Goal: Entertainment & Leisure: Consume media (video, audio)

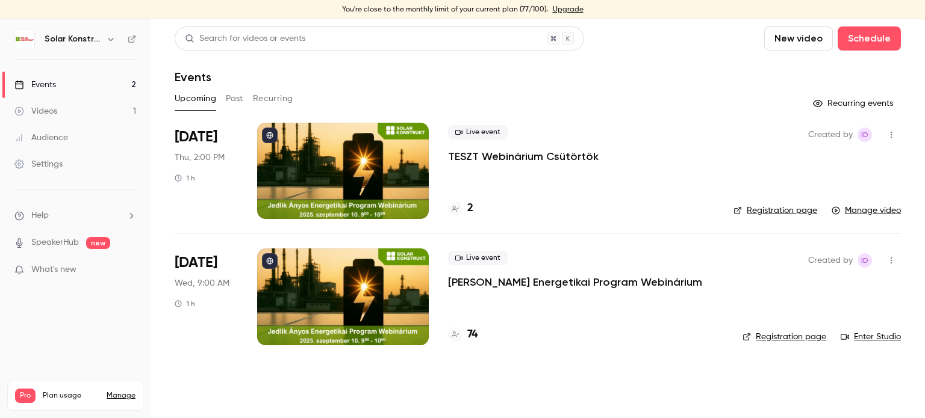
click at [872, 212] on link "Manage video" at bounding box center [865, 211] width 69 height 12
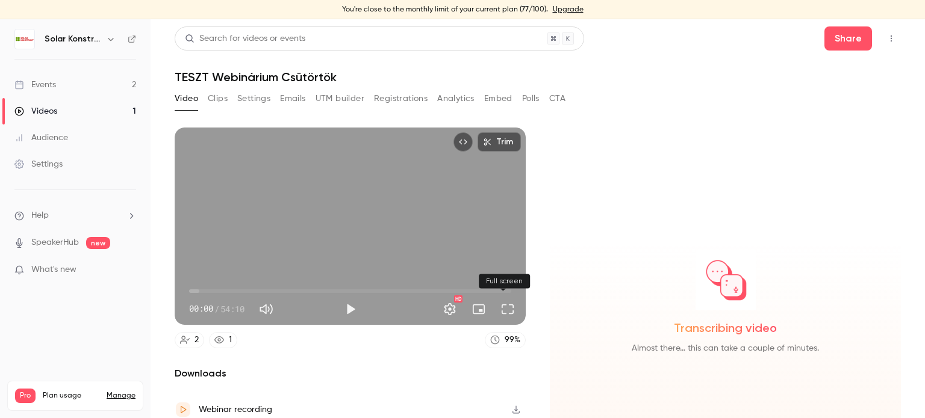
drag, startPoint x: 494, startPoint y: 300, endPoint x: 494, endPoint y: 373, distance: 72.8
click at [495, 300] on button "Full screen" at bounding box center [507, 309] width 24 height 24
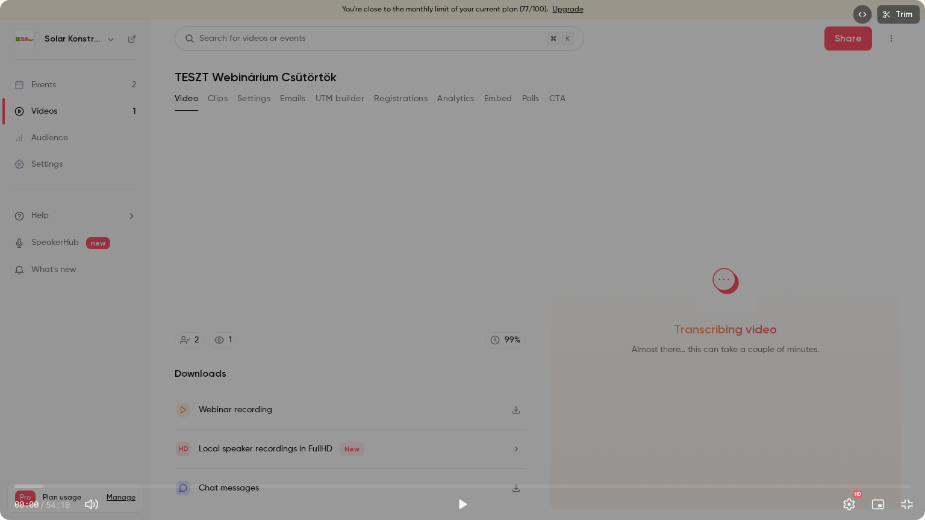
click at [407, 301] on div "Trim 00:00 00:00 / 54:10 HD" at bounding box center [462, 260] width 925 height 520
click at [910, 418] on button "Exit full screen" at bounding box center [907, 504] width 24 height 24
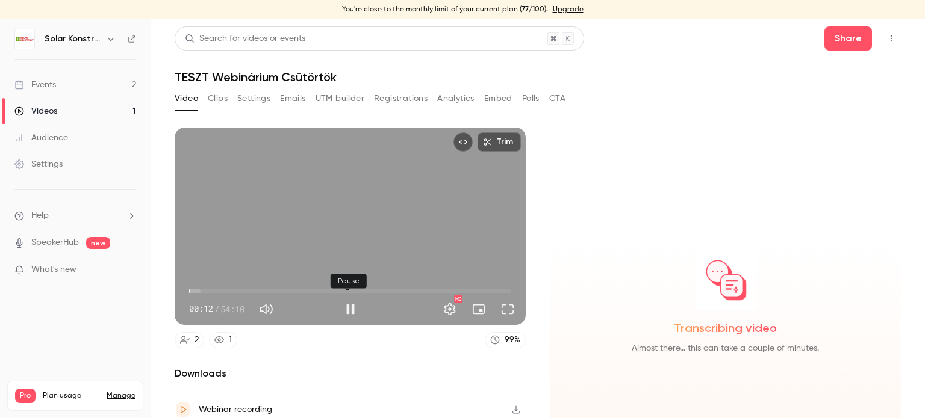
click at [343, 302] on button "Pause" at bounding box center [350, 309] width 24 height 24
click at [511, 305] on button "Full screen" at bounding box center [507, 309] width 24 height 24
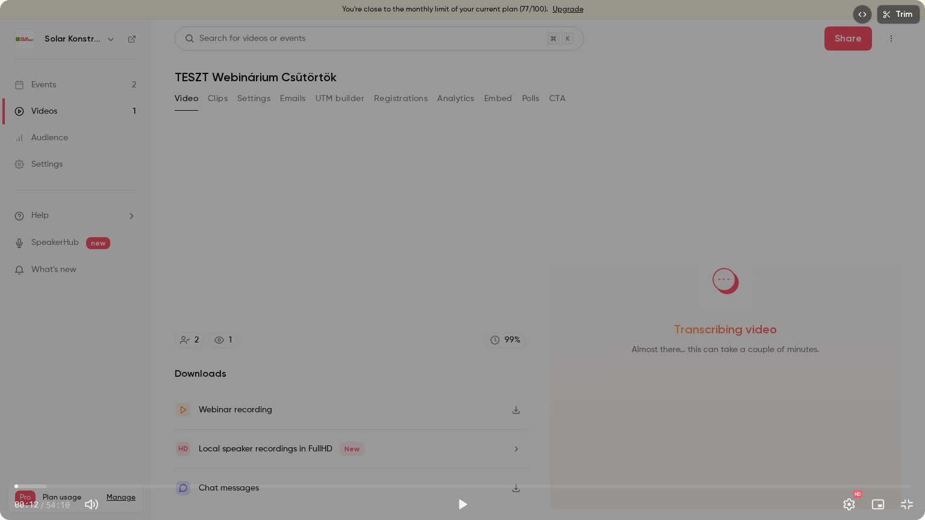
drag, startPoint x: 525, startPoint y: 379, endPoint x: 518, endPoint y: 379, distance: 7.2
click at [525, 379] on div "Trim 00:12 00:12 / 54:10 HD" at bounding box center [462, 260] width 925 height 520
click at [464, 315] on div "Trim 00:13 00:13 / 54:10 HD" at bounding box center [462, 260] width 925 height 520
click at [463, 277] on div "Trim 00:13 00:13 / 54:10 HD" at bounding box center [462, 260] width 925 height 520
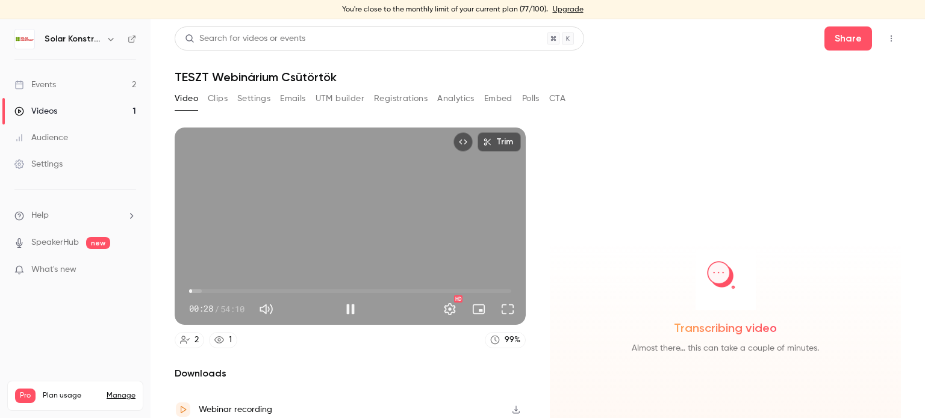
click at [388, 239] on div "Trim 00:28 00:28 / 54:10 HD" at bounding box center [350, 226] width 351 height 197
click at [500, 303] on button "Full screen" at bounding box center [507, 309] width 24 height 24
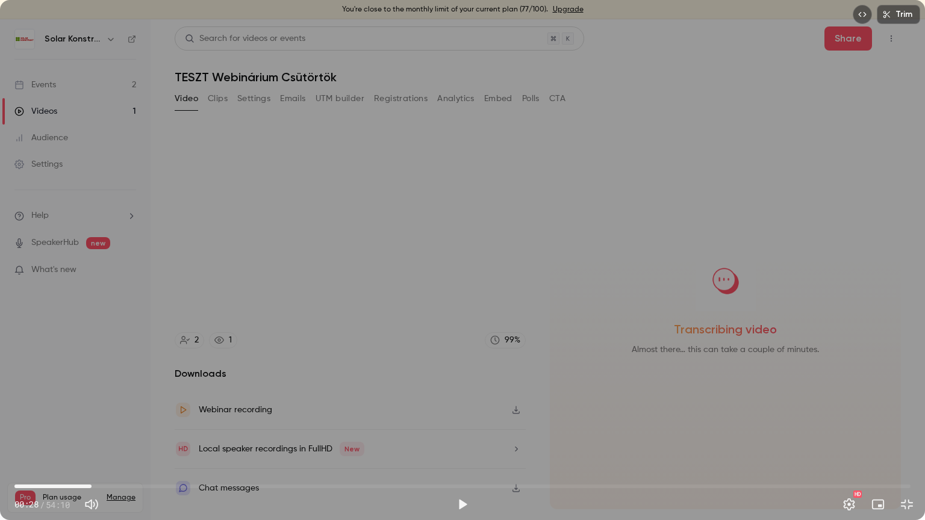
click at [92, 418] on span "04:39" at bounding box center [462, 486] width 896 height 19
click at [350, 377] on div "Trim 04:39 00:28 / 54:10 HD" at bounding box center [462, 260] width 925 height 520
click at [24, 418] on span "04:41" at bounding box center [462, 486] width 896 height 19
click at [79, 418] on span "00:38" at bounding box center [462, 486] width 896 height 19
click at [41, 418] on span "03:56" at bounding box center [462, 486] width 896 height 19
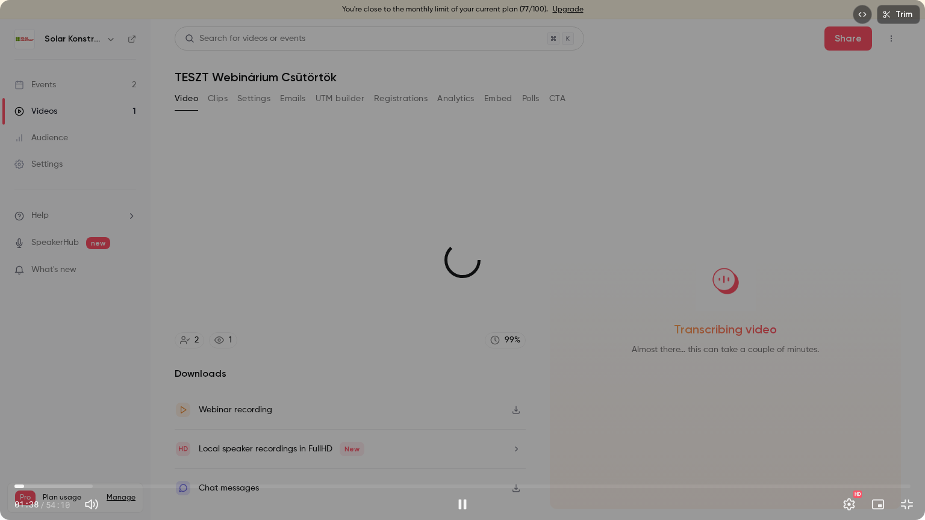
click at [24, 418] on span "00:34" at bounding box center [462, 486] width 896 height 19
click at [904, 418] on button "Exit full screen" at bounding box center [907, 504] width 24 height 24
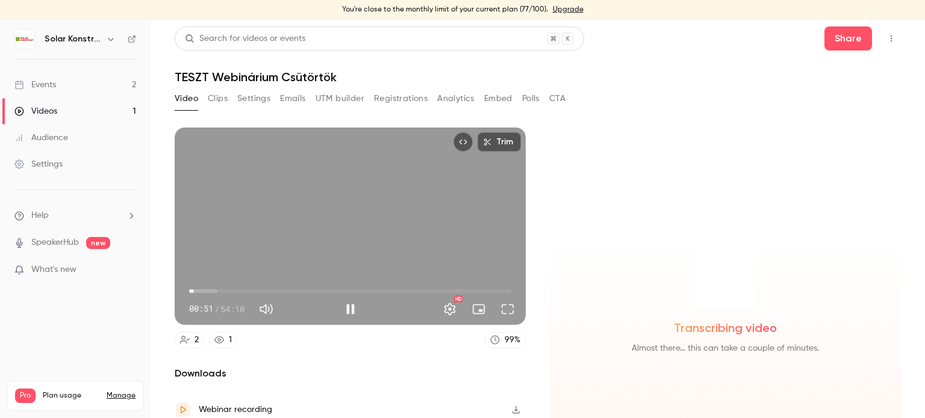
click at [622, 241] on div "Transcribing video Almost there… this can take a couple of minutes." at bounding box center [725, 318] width 351 height 380
click at [358, 243] on div "Trim 00:54 00:54 / 54:10 HD" at bounding box center [350, 226] width 351 height 197
click at [233, 288] on span "00:54" at bounding box center [350, 291] width 322 height 19
click at [358, 249] on div "Trim 07:29 00:54 / 54:10 HD" at bounding box center [350, 226] width 351 height 197
drag, startPoint x: 314, startPoint y: 308, endPoint x: 321, endPoint y: 309, distance: 7.9
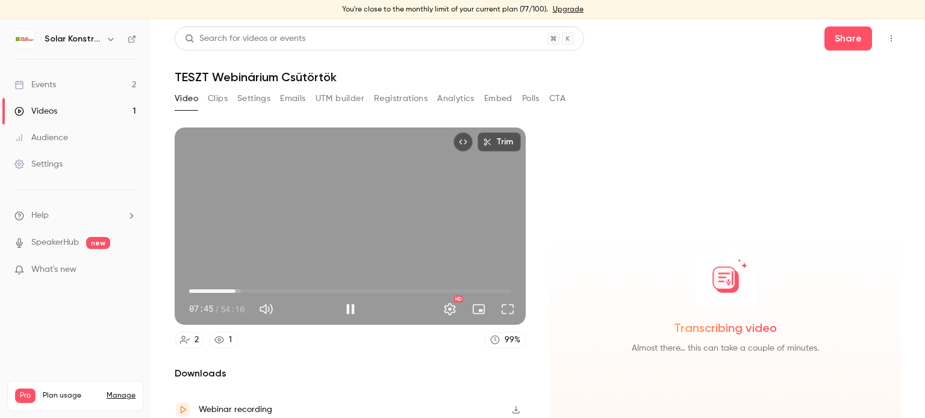
click at [321, 309] on div "07:45 / 54:10" at bounding box center [263, 309] width 149 height 19
click at [506, 310] on button "Full screen" at bounding box center [507, 309] width 24 height 24
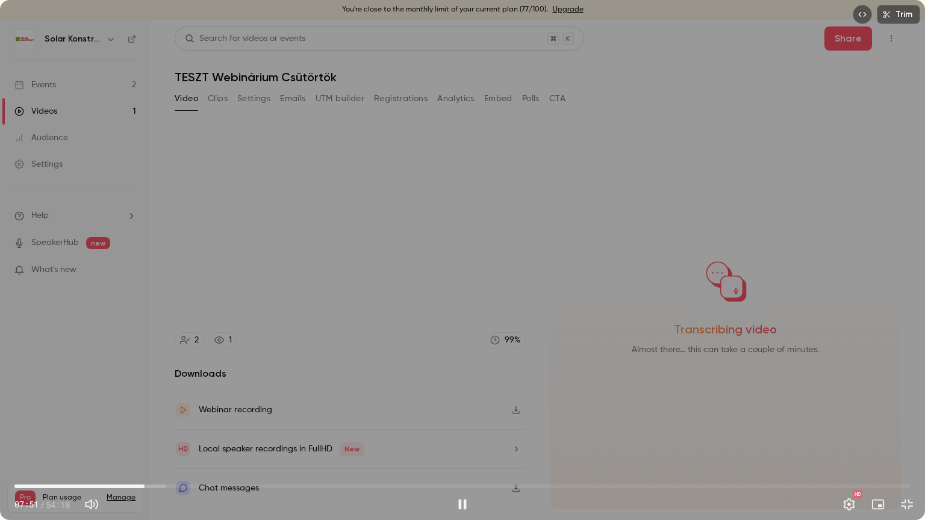
click at [30, 418] on span "07:51" at bounding box center [462, 486] width 896 height 19
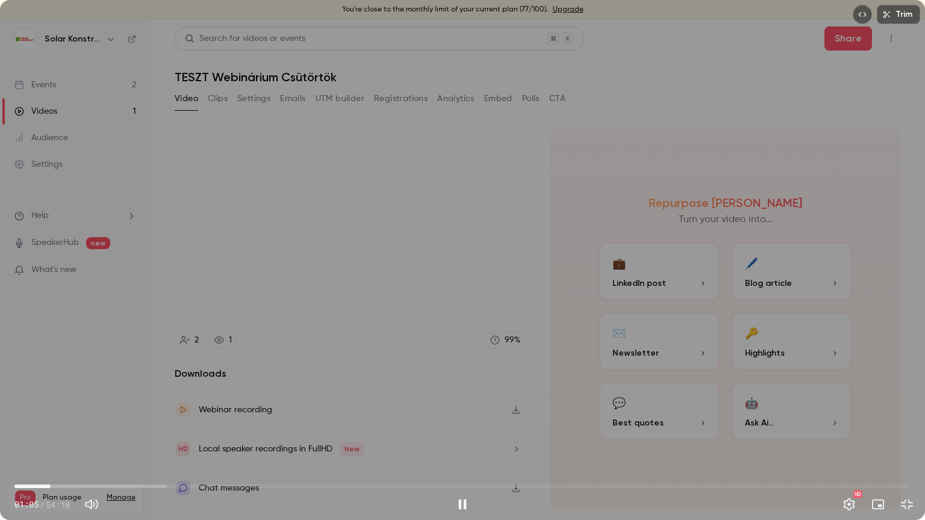
click at [51, 418] on span "02:11" at bounding box center [462, 486] width 896 height 19
click at [37, 418] on span "02:11" at bounding box center [462, 486] width 896 height 19
click at [28, 418] on span "01:23" at bounding box center [462, 486] width 896 height 19
click at [525, 329] on div "Trim 01:32 01:32 / 54:10 HD" at bounding box center [462, 260] width 925 height 520
click at [366, 294] on div "Trim 01:33 01:33 / 54:10 HD" at bounding box center [462, 260] width 925 height 520
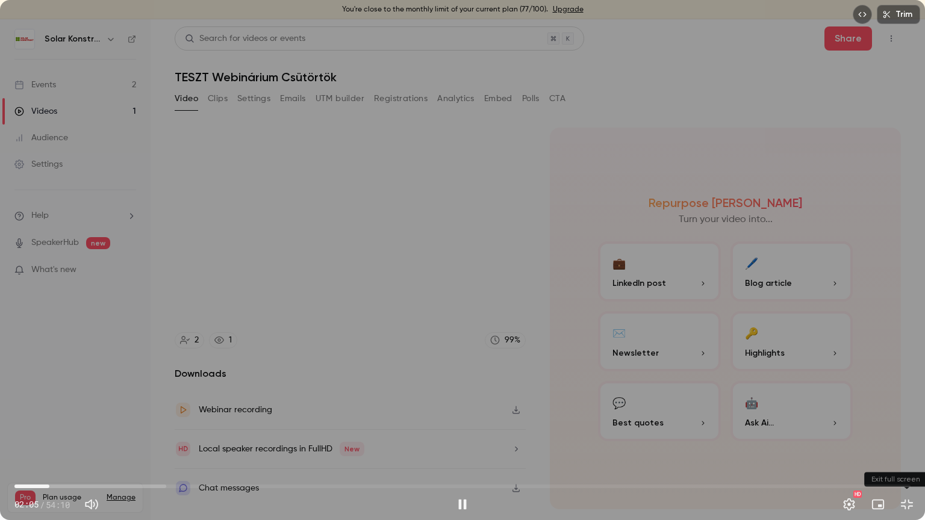
click at [904, 418] on button "Exit full screen" at bounding box center [907, 504] width 24 height 24
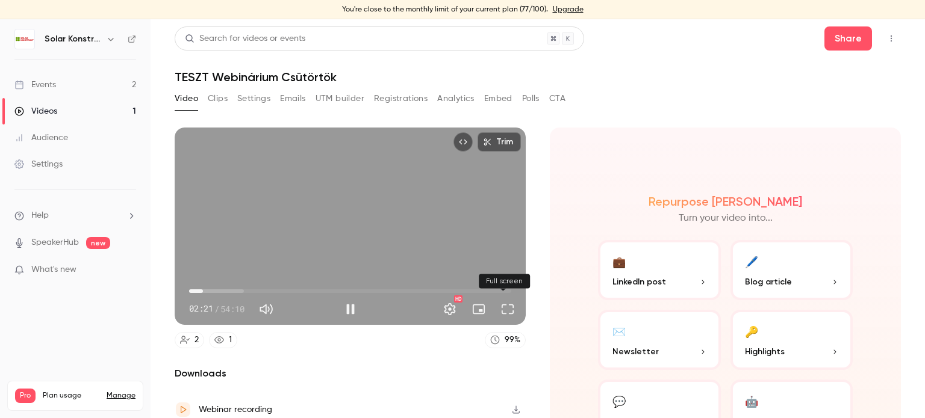
click at [506, 309] on button "Full screen" at bounding box center [507, 309] width 24 height 24
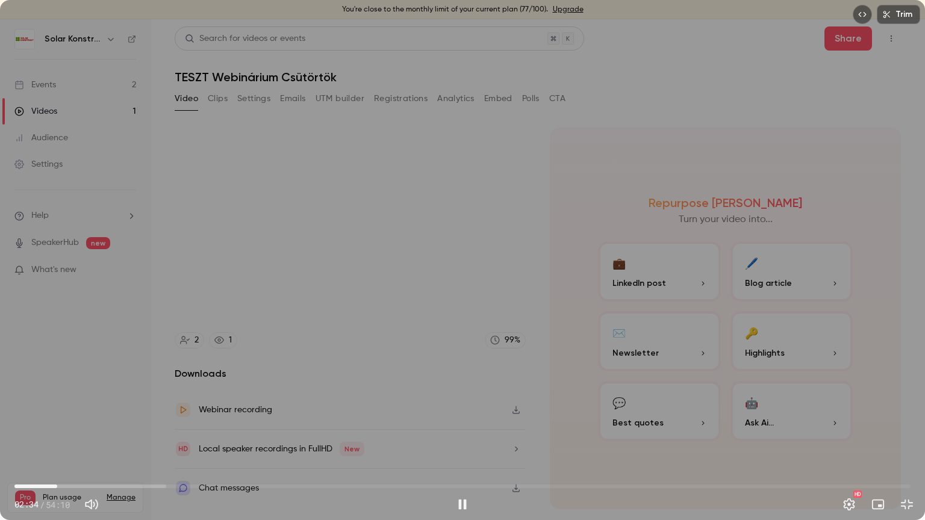
click at [474, 310] on div "Trim 02:34 02:34 / 54:10 HD" at bounding box center [462, 260] width 925 height 520
click at [912, 418] on button "Exit full screen" at bounding box center [907, 504] width 24 height 24
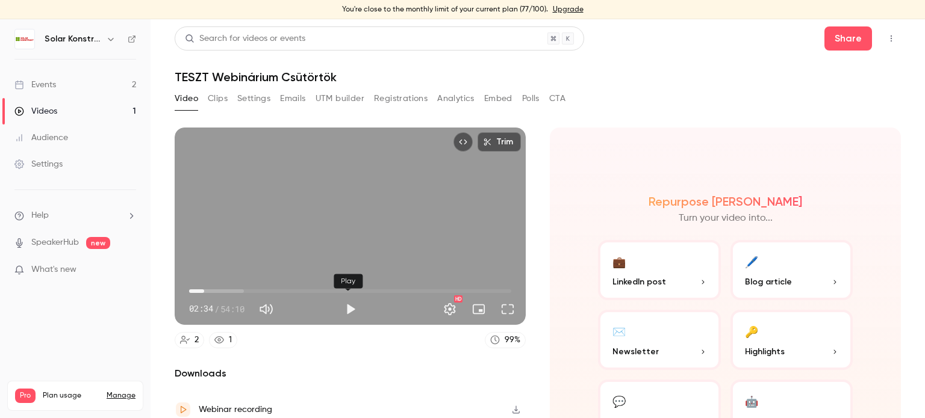
click at [346, 308] on button "Play" at bounding box center [350, 309] width 24 height 24
click at [496, 308] on button "Full screen" at bounding box center [507, 309] width 24 height 24
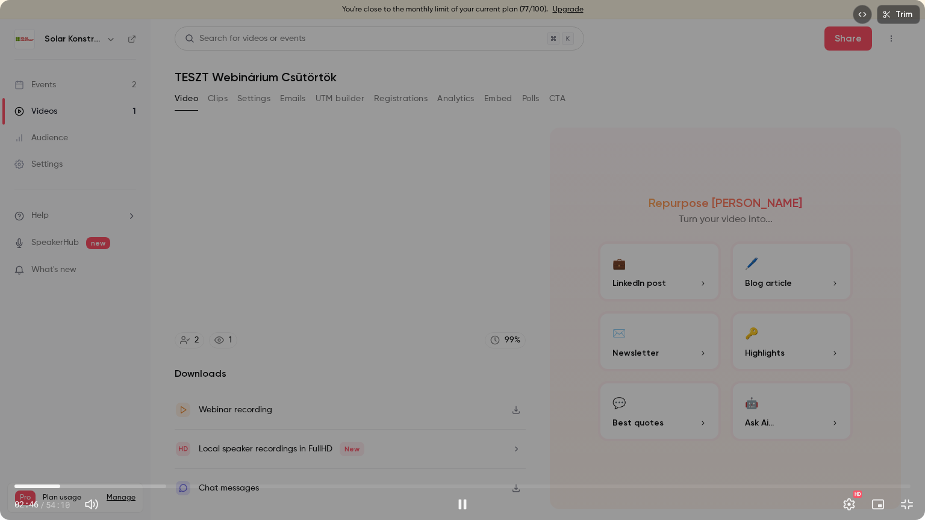
click at [465, 418] on button "Pause" at bounding box center [462, 504] width 24 height 24
click at [905, 418] on button "Exit full screen" at bounding box center [907, 504] width 24 height 24
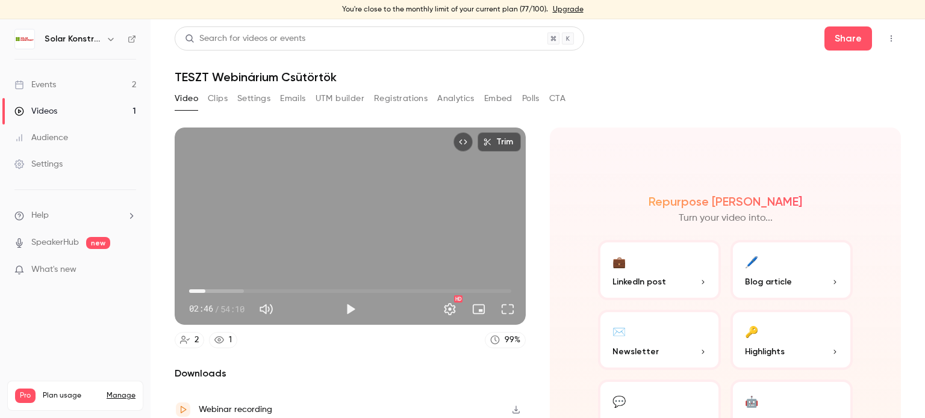
click at [638, 107] on div "Video Clips Settings Emails UTM builder Registrations Analytics Embed Polls CTA" at bounding box center [538, 101] width 726 height 24
click at [503, 304] on button "Full screen" at bounding box center [507, 309] width 24 height 24
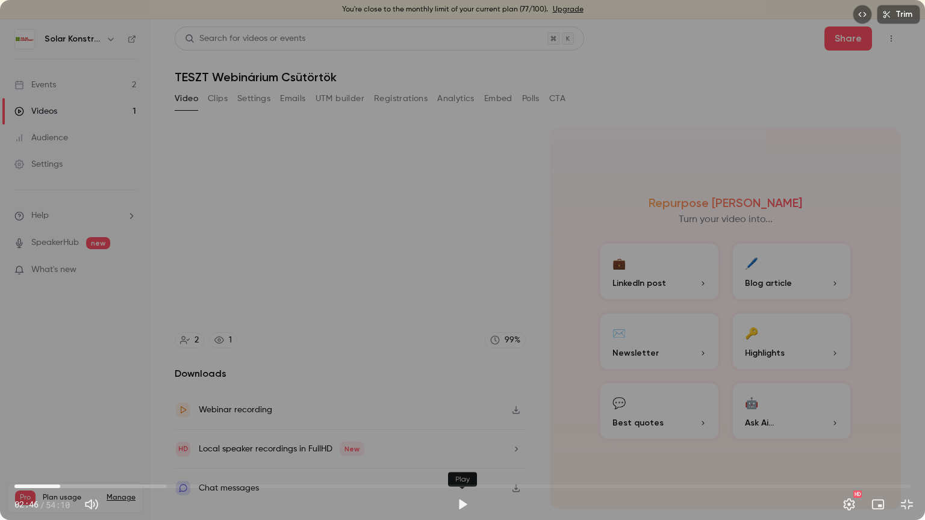
click at [468, 418] on button "Play" at bounding box center [462, 504] width 24 height 24
click at [117, 418] on span "06:11" at bounding box center [462, 486] width 896 height 19
click at [120, 418] on span "06:24" at bounding box center [121, 487] width 4 height 4
click at [119, 418] on span "06:24" at bounding box center [121, 487] width 4 height 4
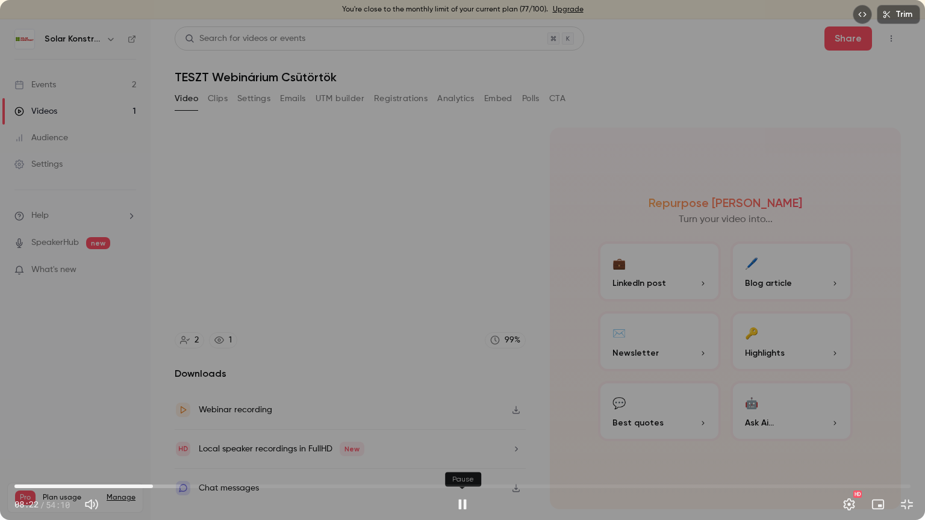
click at [465, 418] on button "Pause" at bounding box center [462, 504] width 24 height 24
click at [464, 418] on button "Play" at bounding box center [462, 504] width 24 height 24
click at [496, 303] on div "Trim 25:55 25:55 / 54:10 HD" at bounding box center [462, 260] width 925 height 520
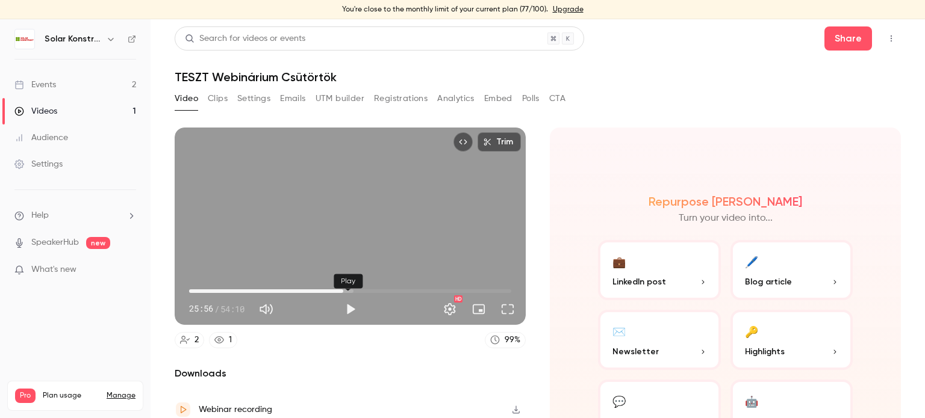
click at [349, 307] on button "Play" at bounding box center [350, 309] width 24 height 24
click at [504, 308] on button "Full screen" at bounding box center [507, 309] width 24 height 24
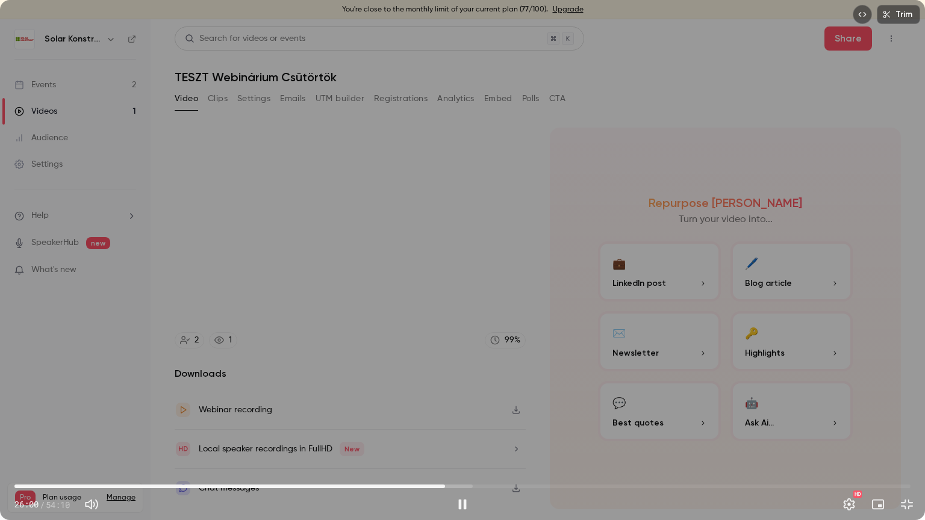
click at [771, 418] on span "26:00" at bounding box center [462, 486] width 896 height 19
click at [794, 418] on span "45:45" at bounding box center [462, 486] width 896 height 19
click at [816, 418] on span "48:29" at bounding box center [462, 486] width 896 height 19
click at [836, 418] on span "49:39" at bounding box center [462, 486] width 896 height 19
click at [829, 418] on span "49:42" at bounding box center [462, 486] width 896 height 19
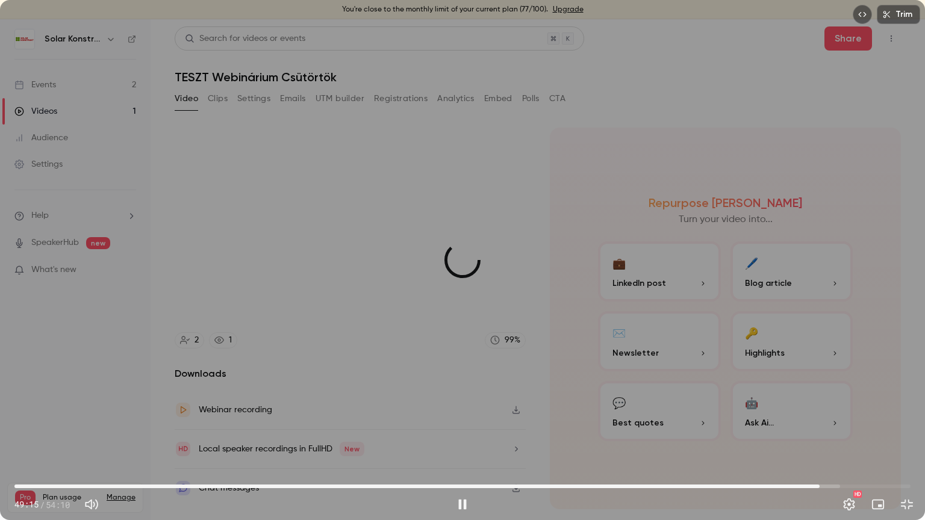
click at [819, 418] on span "48:40" at bounding box center [462, 486] width 896 height 19
click at [860, 418] on span "51:06" at bounding box center [462, 486] width 896 height 19
click at [862, 418] on span "51:09" at bounding box center [860, 487] width 4 height 4
click at [869, 418] on span "51:41" at bounding box center [870, 487] width 4 height 4
click at [877, 418] on span "52:09" at bounding box center [462, 486] width 896 height 19
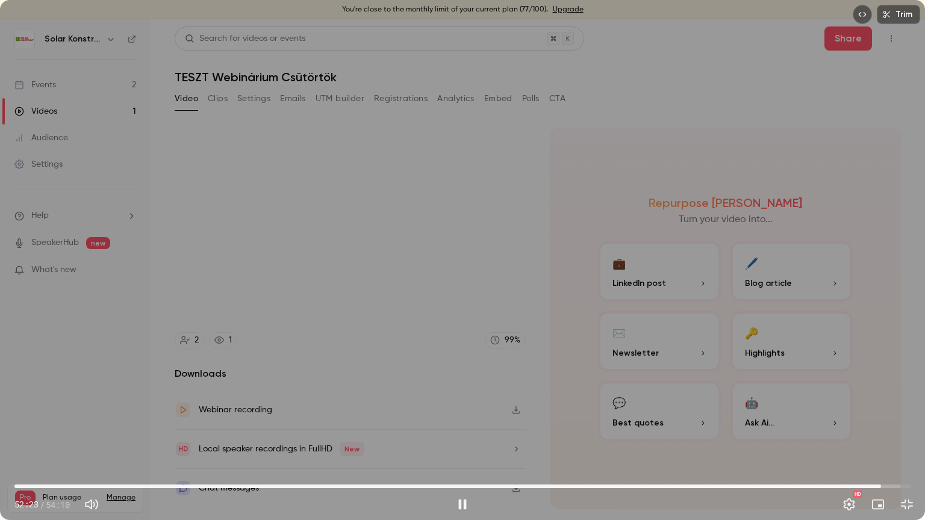
click at [866, 418] on span "52:23" at bounding box center [462, 486] width 896 height 19
click at [872, 418] on span "52:14" at bounding box center [462, 486] width 896 height 19
click at [458, 418] on button "Pause" at bounding box center [462, 504] width 24 height 24
click at [458, 418] on button "Play" at bounding box center [462, 504] width 24 height 24
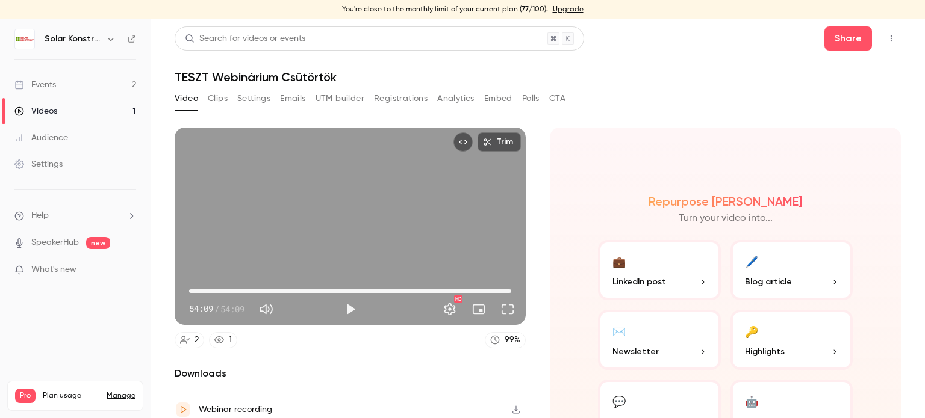
click at [254, 287] on span "54:09" at bounding box center [350, 291] width 322 height 19
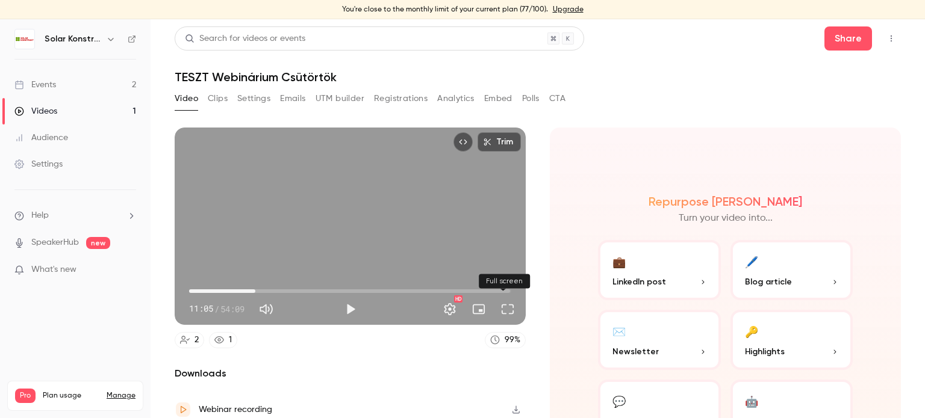
click at [504, 311] on button "Full screen" at bounding box center [507, 309] width 24 height 24
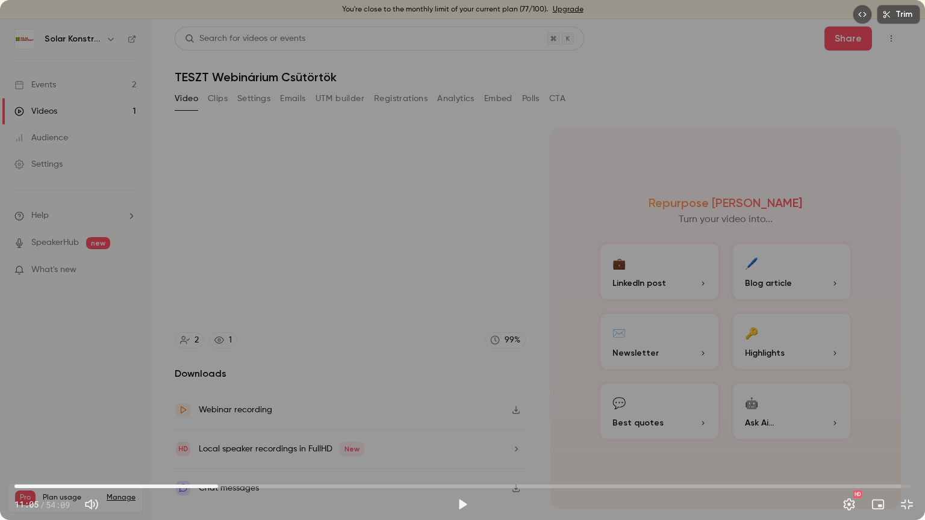
click at [218, 418] on span "12:18" at bounding box center [462, 486] width 896 height 19
click at [249, 418] on span "12:18" at bounding box center [462, 486] width 896 height 19
click at [288, 418] on span "16:31" at bounding box center [462, 486] width 896 height 19
click at [334, 418] on span "16:31" at bounding box center [462, 486] width 896 height 19
click at [370, 418] on span "19:19" at bounding box center [462, 486] width 896 height 19
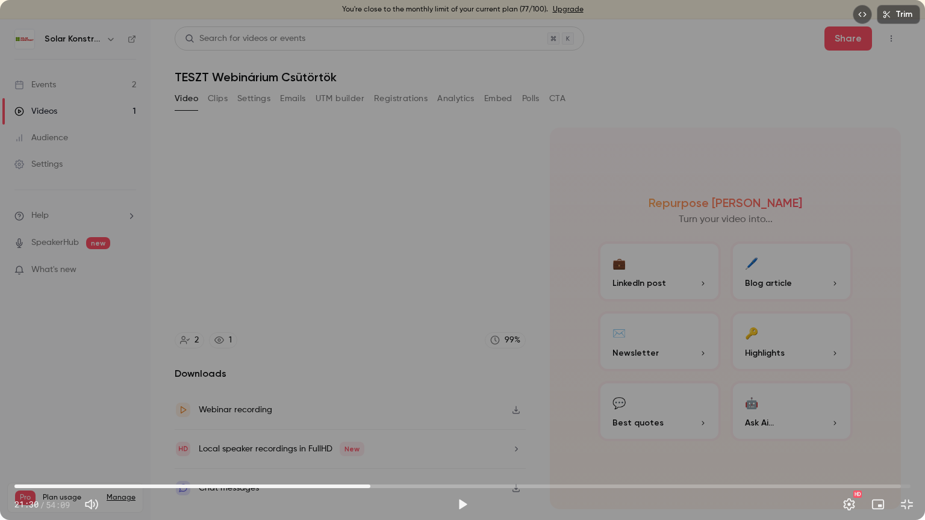
click at [342, 418] on span "21:30" at bounding box center [462, 486] width 896 height 19
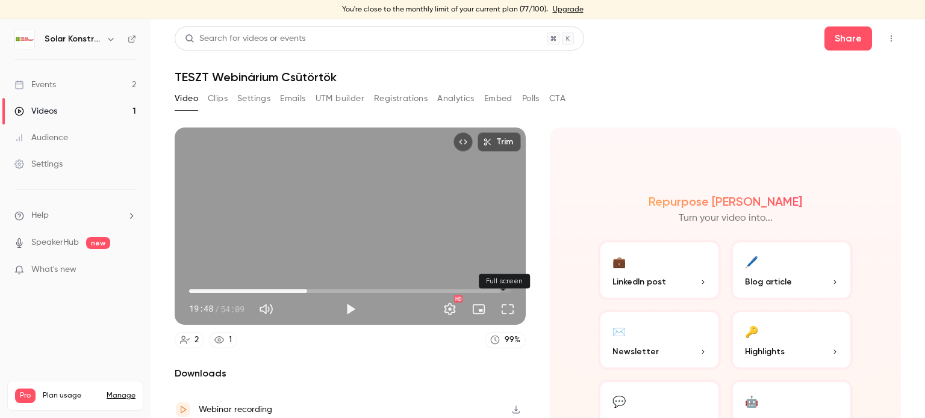
drag, startPoint x: 500, startPoint y: 310, endPoint x: 500, endPoint y: 383, distance: 72.8
click at [500, 310] on button "Full screen" at bounding box center [507, 309] width 24 height 24
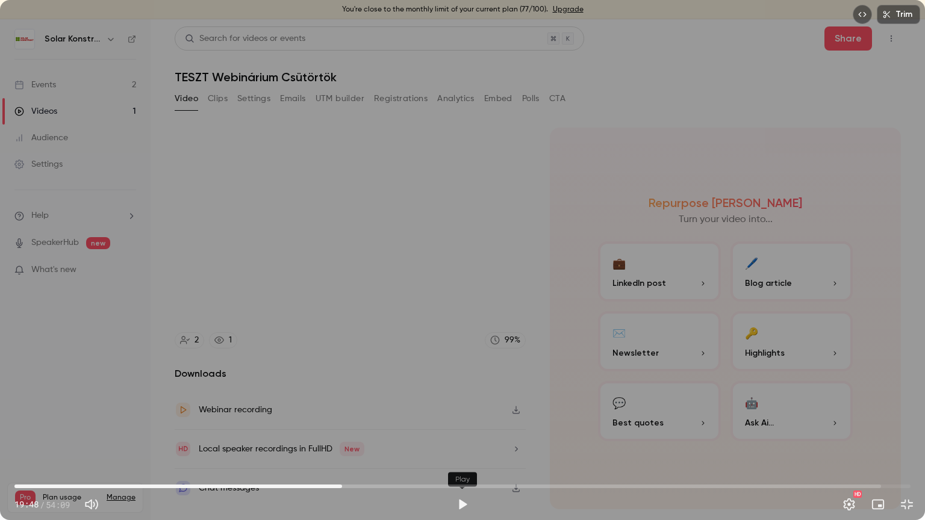
click at [459, 418] on button "Play" at bounding box center [462, 504] width 24 height 24
click at [783, 418] on span "46:29" at bounding box center [462, 486] width 896 height 19
click at [826, 418] on span "49:04" at bounding box center [462, 486] width 896 height 19
click at [464, 418] on button "Pause" at bounding box center [462, 504] width 24 height 24
click at [329, 418] on span "19:02" at bounding box center [462, 486] width 896 height 19
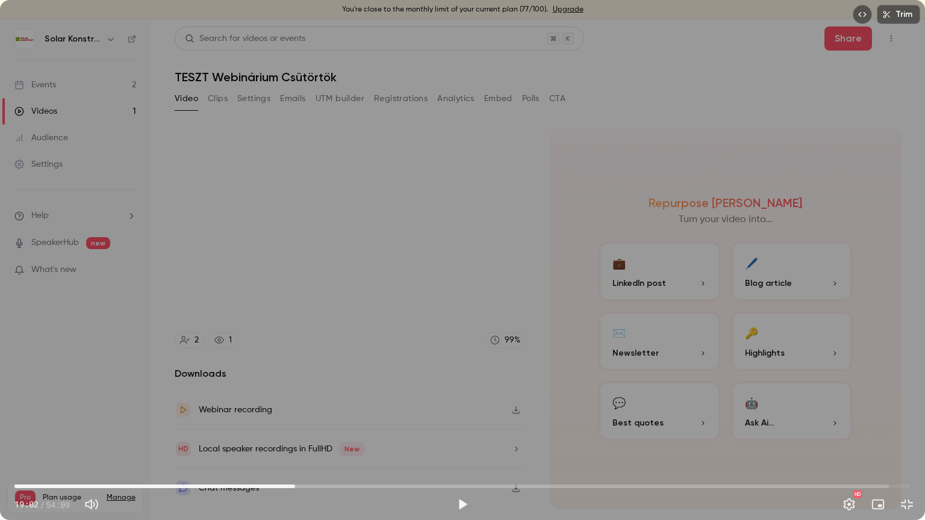
drag, startPoint x: 324, startPoint y: 482, endPoint x: 294, endPoint y: 480, distance: 30.1
click at [294, 418] on span "16:57" at bounding box center [295, 487] width 4 height 4
drag, startPoint x: 296, startPoint y: 486, endPoint x: 170, endPoint y: 488, distance: 125.2
click at [171, 418] on span "09:34" at bounding box center [173, 487] width 4 height 4
drag, startPoint x: 172, startPoint y: 486, endPoint x: 108, endPoint y: 488, distance: 64.5
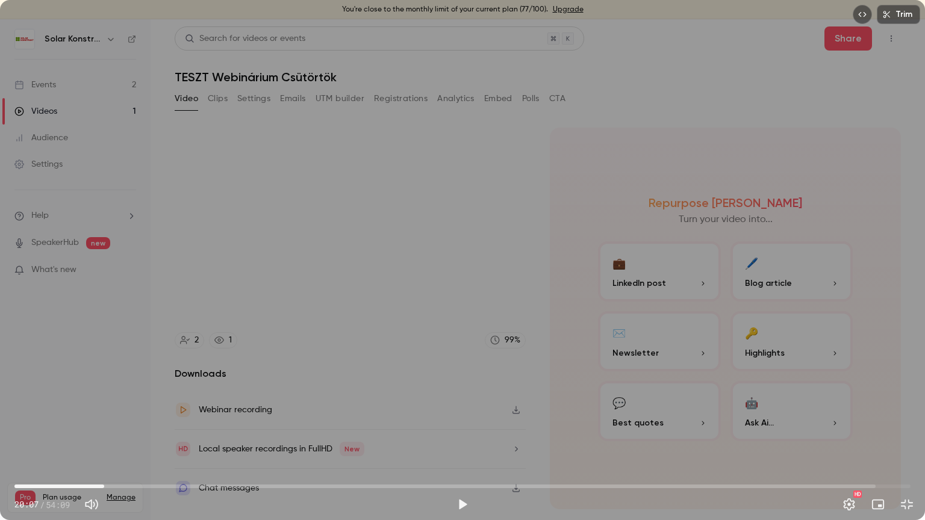
click at [104, 418] on span "05:25" at bounding box center [104, 487] width 4 height 4
click at [462, 418] on button "Play" at bounding box center [462, 504] width 24 height 24
drag, startPoint x: 111, startPoint y: 485, endPoint x: 202, endPoint y: 480, distance: 91.6
click at [202, 418] on span "11:21" at bounding box center [202, 487] width 4 height 4
click at [563, 418] on span "33:11" at bounding box center [462, 486] width 896 height 19
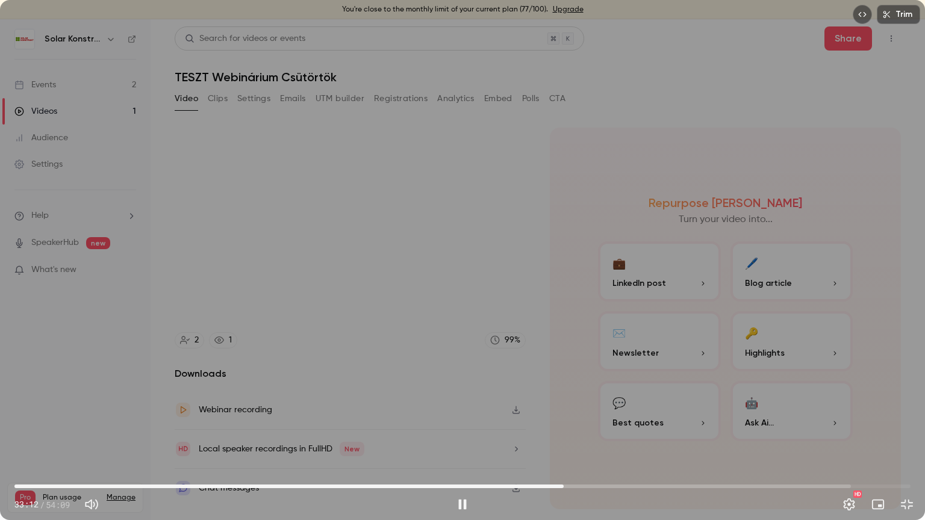
click at [774, 418] on span "33:12" at bounding box center [462, 486] width 896 height 19
click at [799, 418] on span "45:54" at bounding box center [462, 486] width 896 height 19
click at [818, 418] on span "47:28" at bounding box center [462, 486] width 896 height 19
click at [837, 418] on span "48:36" at bounding box center [462, 486] width 896 height 19
click at [461, 418] on button "Pause" at bounding box center [462, 504] width 24 height 24
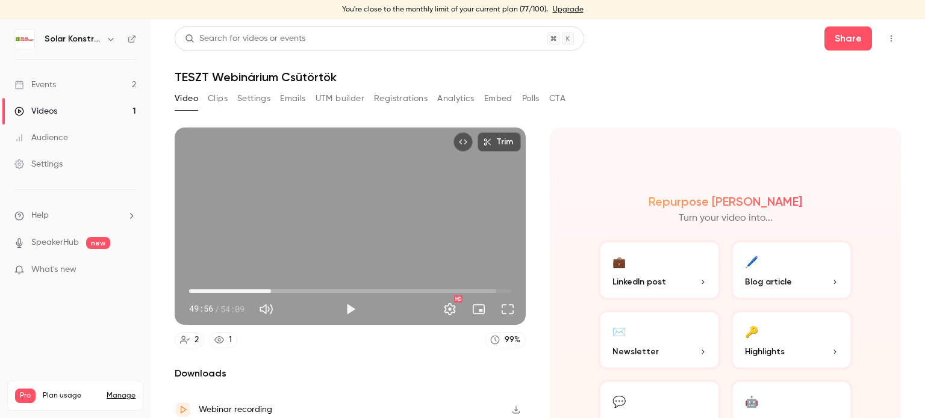
click at [270, 287] on span "13:45" at bounding box center [350, 291] width 322 height 19
click at [262, 285] on span "13:45" at bounding box center [350, 291] width 322 height 19
click at [281, 286] on span "15:42" at bounding box center [350, 291] width 322 height 19
click at [296, 285] on span "18:16" at bounding box center [350, 291] width 322 height 19
click at [306, 288] on span "18:16" at bounding box center [350, 291] width 322 height 19
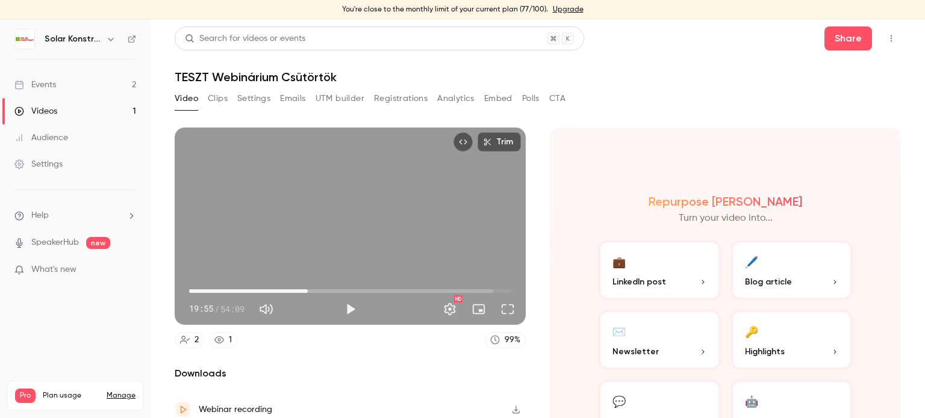
click at [318, 282] on span "19:55" at bounding box center [350, 291] width 322 height 19
click at [318, 290] on span "21:58" at bounding box center [320, 292] width 4 height 4
click at [329, 285] on span "21:58" at bounding box center [350, 291] width 322 height 19
click at [320, 287] on span "23:55" at bounding box center [350, 291] width 322 height 19
click at [326, 288] on span "22:17" at bounding box center [350, 291] width 322 height 19
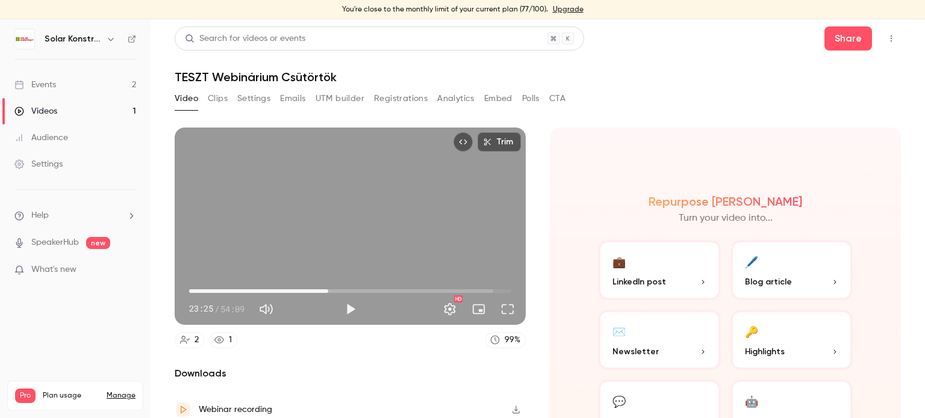
click at [334, 287] on span "23:25" at bounding box center [350, 291] width 322 height 19
click at [342, 288] on span "24:45" at bounding box center [350, 291] width 322 height 19
click at [353, 288] on span "26:05" at bounding box center [350, 291] width 322 height 19
click at [364, 288] on span "28:02" at bounding box center [350, 291] width 322 height 19
click at [373, 289] on span "29:53" at bounding box center [350, 291] width 322 height 19
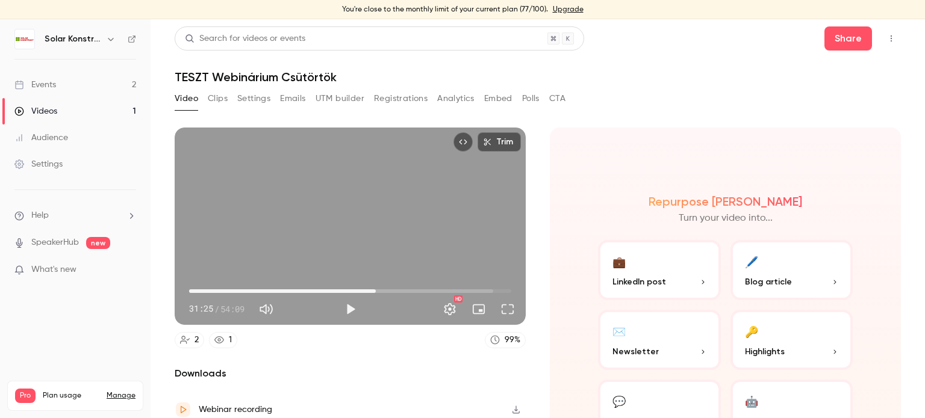
click at [288, 284] on span "31:25" at bounding box center [350, 291] width 322 height 19
click at [275, 285] on span "16:50" at bounding box center [350, 291] width 322 height 19
click at [267, 285] on span "13:21" at bounding box center [350, 291] width 322 height 19
click at [252, 286] on span "13:21" at bounding box center [350, 291] width 322 height 19
click at [244, 286] on span "09:20" at bounding box center [350, 291] width 322 height 19
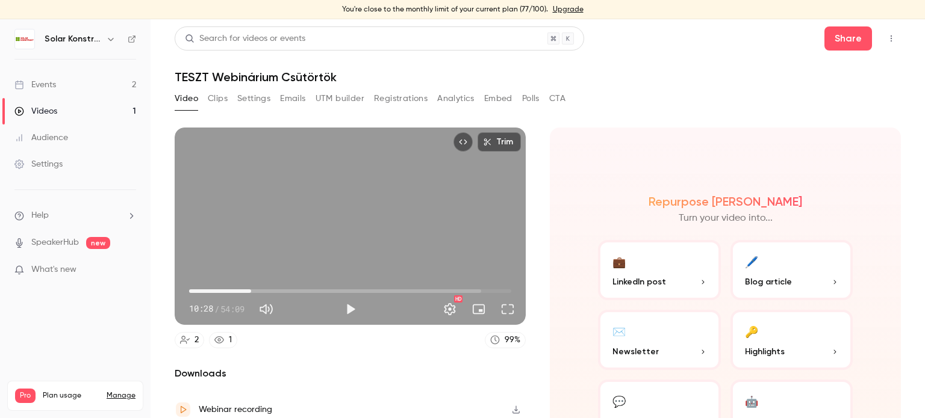
drag, startPoint x: 241, startPoint y: 287, endPoint x: 250, endPoint y: 287, distance: 9.6
click at [250, 290] on span "10:28" at bounding box center [251, 292] width 4 height 4
click at [347, 302] on button "Play" at bounding box center [350, 309] width 24 height 24
drag, startPoint x: 250, startPoint y: 289, endPoint x: 259, endPoint y: 290, distance: 8.5
click at [259, 290] on span "11:54" at bounding box center [260, 292] width 4 height 4
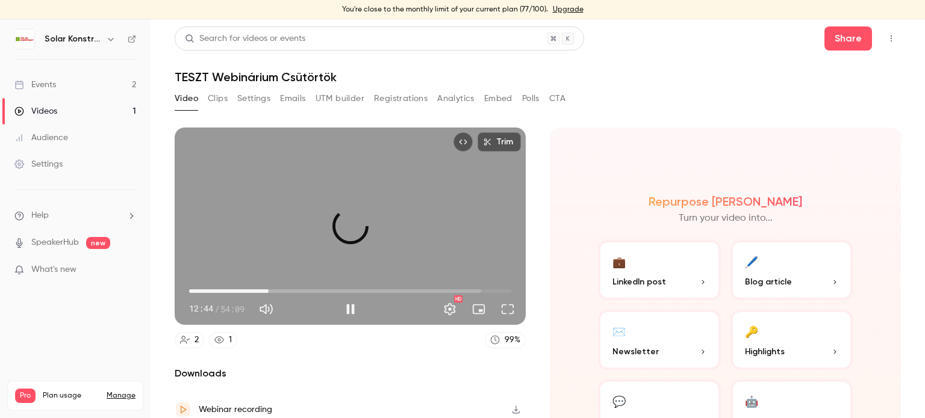
drag, startPoint x: 259, startPoint y: 290, endPoint x: 267, endPoint y: 291, distance: 8.4
click at [267, 291] on span "13:21" at bounding box center [269, 292] width 4 height 4
click at [272, 291] on span "14:10" at bounding box center [274, 292] width 4 height 4
drag, startPoint x: 272, startPoint y: 289, endPoint x: 282, endPoint y: 291, distance: 9.8
click at [282, 291] on span "15:49" at bounding box center [283, 292] width 4 height 4
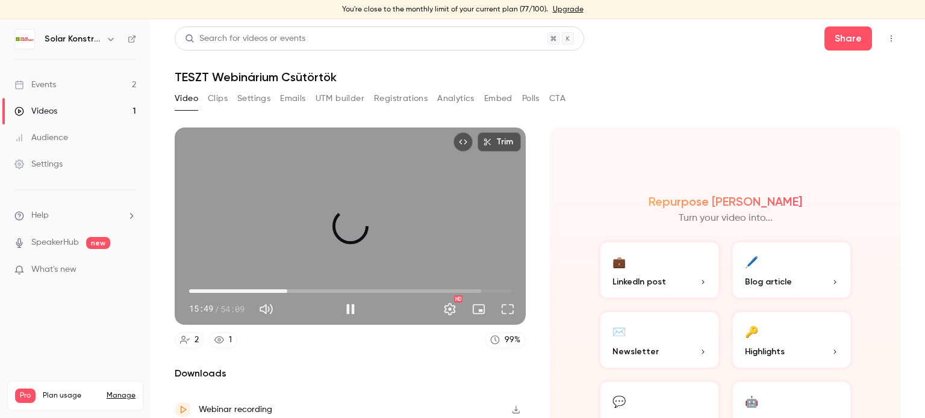
click at [286, 291] on span "16:32" at bounding box center [287, 292] width 4 height 4
click at [288, 290] on span "16:50" at bounding box center [289, 292] width 4 height 4
click at [500, 308] on button "Full screen" at bounding box center [507, 309] width 24 height 24
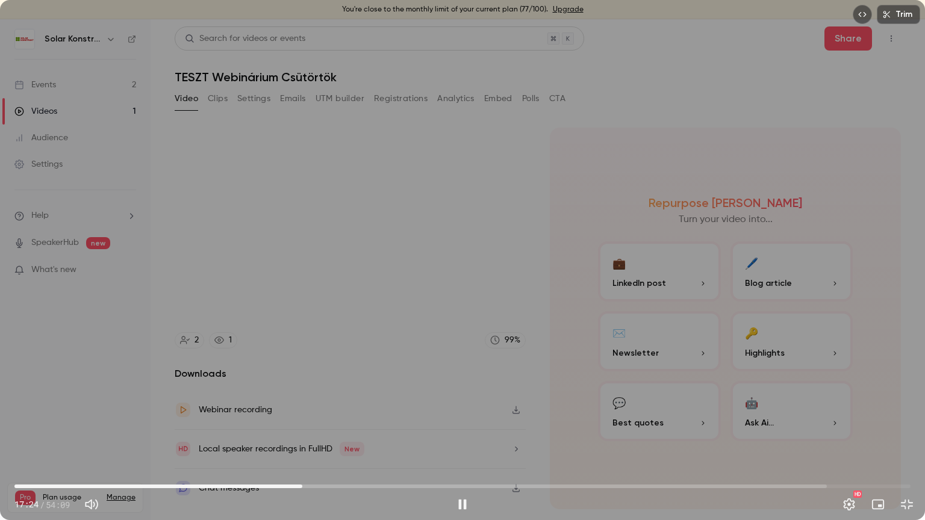
click at [302, 418] on span "17:24" at bounding box center [462, 486] width 896 height 19
click at [309, 418] on span "17:25" at bounding box center [462, 486] width 896 height 19
click at [315, 418] on span "17:49" at bounding box center [462, 486] width 896 height 19
click at [317, 418] on span "18:12" at bounding box center [316, 487] width 4 height 4
click at [325, 418] on span "18:47" at bounding box center [325, 487] width 4 height 4
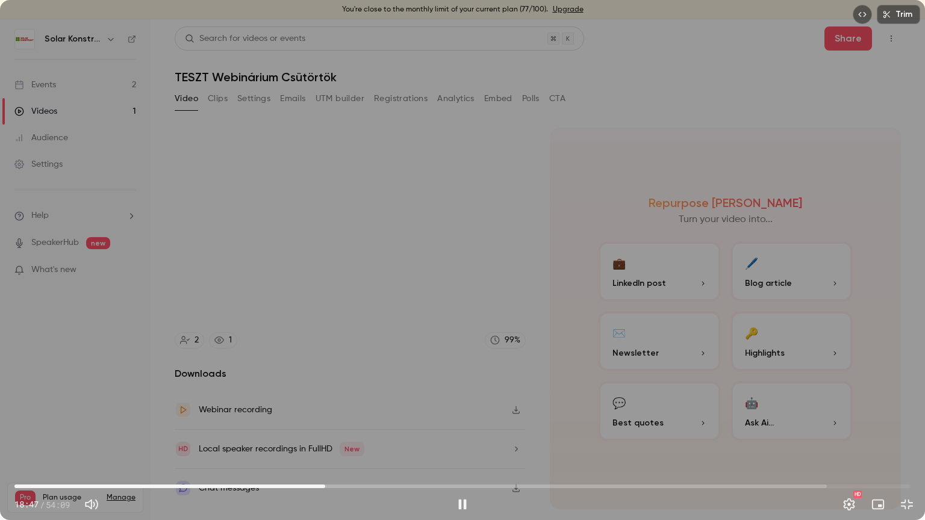
click at [335, 418] on span "18:47" at bounding box center [462, 486] width 896 height 19
click at [342, 418] on span "19:22" at bounding box center [462, 486] width 896 height 19
click at [352, 418] on span "19:48" at bounding box center [462, 486] width 896 height 19
click at [359, 418] on span "20:23" at bounding box center [462, 486] width 896 height 19
click at [377, 418] on span "21:54" at bounding box center [462, 486] width 896 height 19
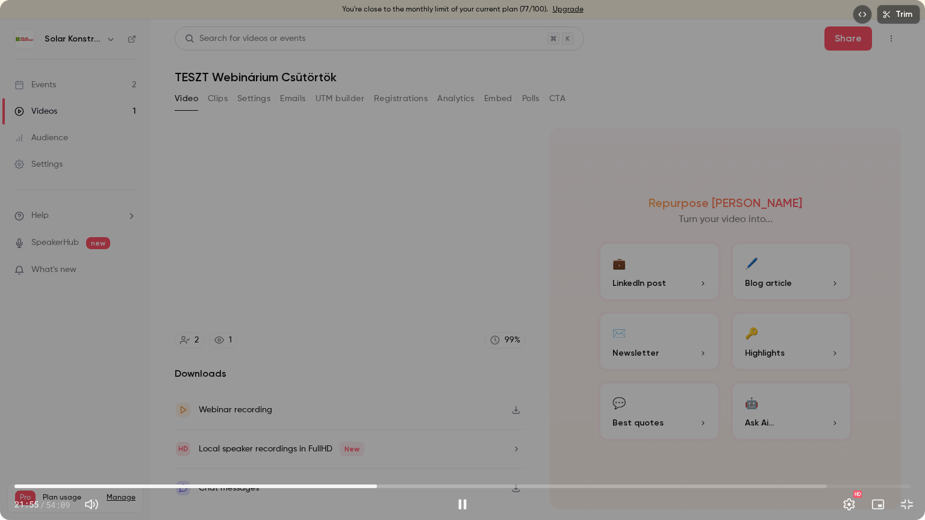
click at [375, 418] on span "21:55" at bounding box center [377, 487] width 4 height 4
click at [370, 418] on span "21:28" at bounding box center [370, 487] width 4 height 4
click at [365, 418] on span "21:13" at bounding box center [366, 487] width 4 height 4
click at [364, 418] on span "21:13" at bounding box center [366, 487] width 4 height 4
click at [465, 418] on button "Pause" at bounding box center [462, 504] width 24 height 24
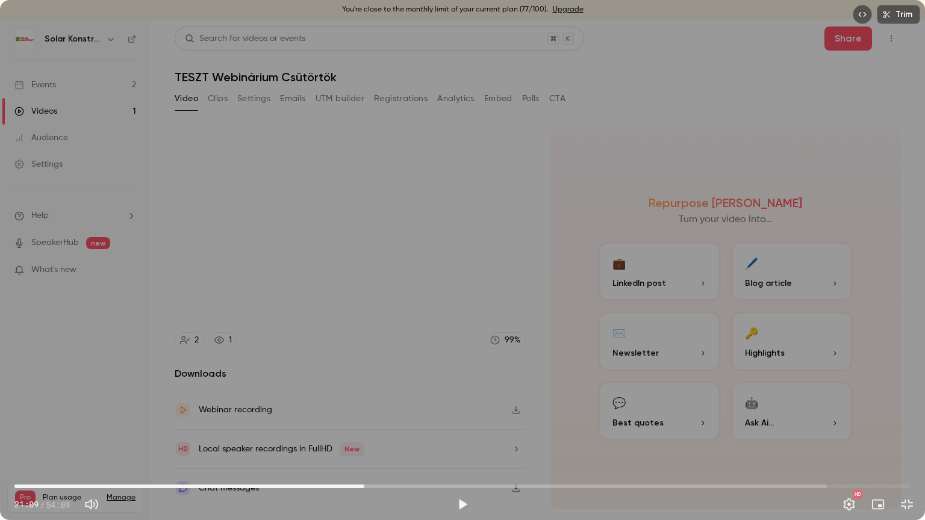
click at [312, 418] on span "21:09" at bounding box center [462, 486] width 896 height 19
click at [366, 418] on span "18:01" at bounding box center [462, 486] width 896 height 19
click at [400, 418] on span "23:17" at bounding box center [462, 486] width 896 height 19
click at [429, 418] on span "23:17" at bounding box center [462, 486] width 896 height 19
click at [457, 418] on span "26:45" at bounding box center [462, 486] width 896 height 19
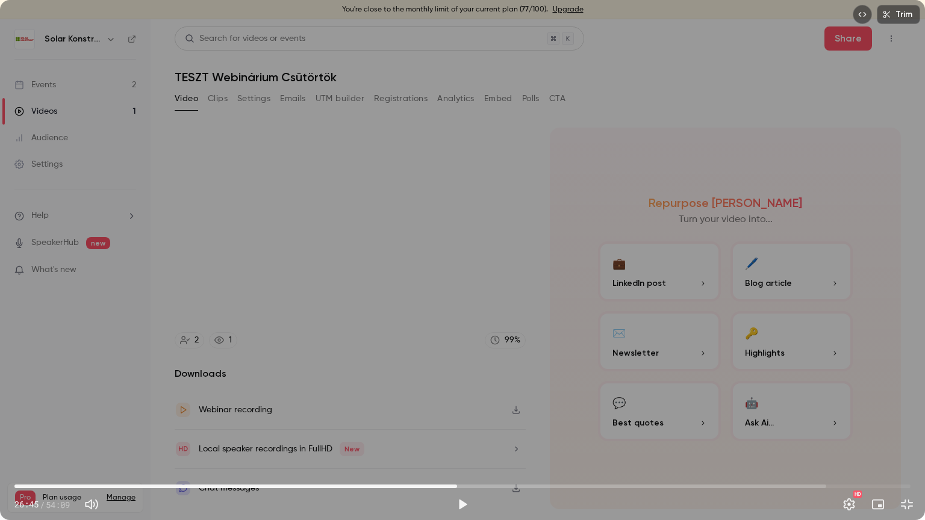
click at [342, 418] on span "26:45" at bounding box center [462, 486] width 896 height 19
click at [313, 418] on span "18:03" at bounding box center [462, 486] width 896 height 19
click at [291, 418] on span "18:03" at bounding box center [462, 486] width 896 height 19
click at [404, 418] on span "23:33" at bounding box center [462, 486] width 896 height 19
click at [436, 418] on span "25:28" at bounding box center [462, 486] width 896 height 19
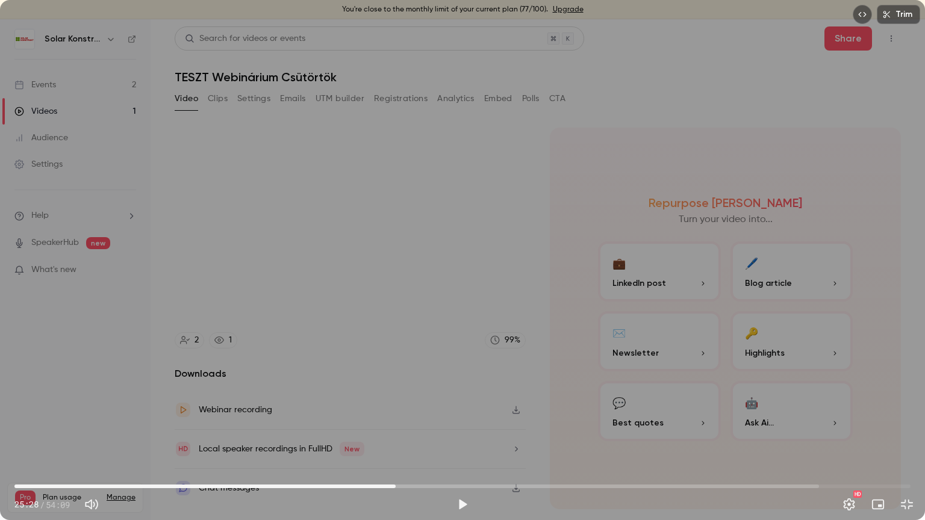
click at [396, 418] on span "23:02" at bounding box center [462, 486] width 896 height 19
click at [299, 418] on span "17:13" at bounding box center [462, 486] width 896 height 19
click at [258, 418] on span "17:13" at bounding box center [462, 486] width 896 height 19
click at [710, 418] on span "14:42" at bounding box center [462, 486] width 896 height 19
type input "******"
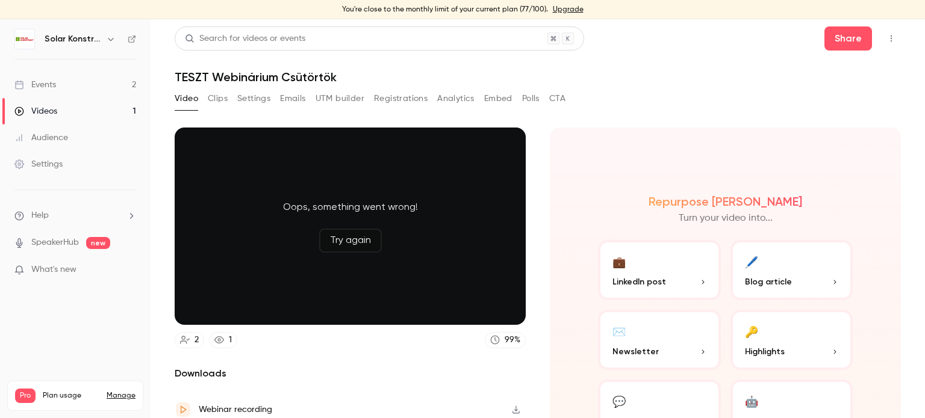
click at [436, 272] on div "Oops, something went wrong! Try again" at bounding box center [350, 226] width 351 height 197
click at [612, 151] on div "Repurpose Ai Turn your video into... 💼 LinkedIn post 🖊️ Blog article ✉️ Newslet…" at bounding box center [725, 318] width 351 height 380
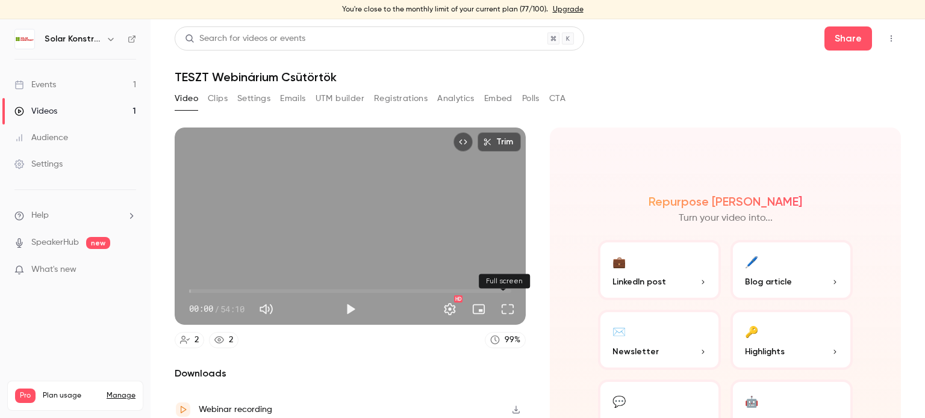
click at [501, 307] on button "Full screen" at bounding box center [507, 309] width 24 height 24
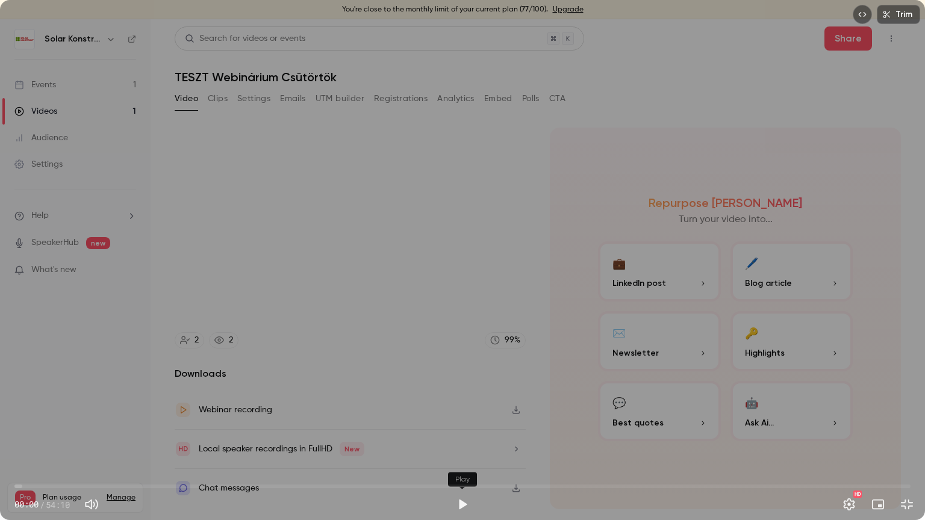
click at [459, 418] on button "Play" at bounding box center [462, 504] width 24 height 24
click at [79, 418] on span "03:55" at bounding box center [462, 486] width 896 height 19
click at [484, 418] on span "28:23" at bounding box center [462, 486] width 896 height 19
click at [443, 418] on span "25:55" at bounding box center [462, 486] width 896 height 19
click at [461, 418] on span "25:56" at bounding box center [462, 486] width 896 height 19
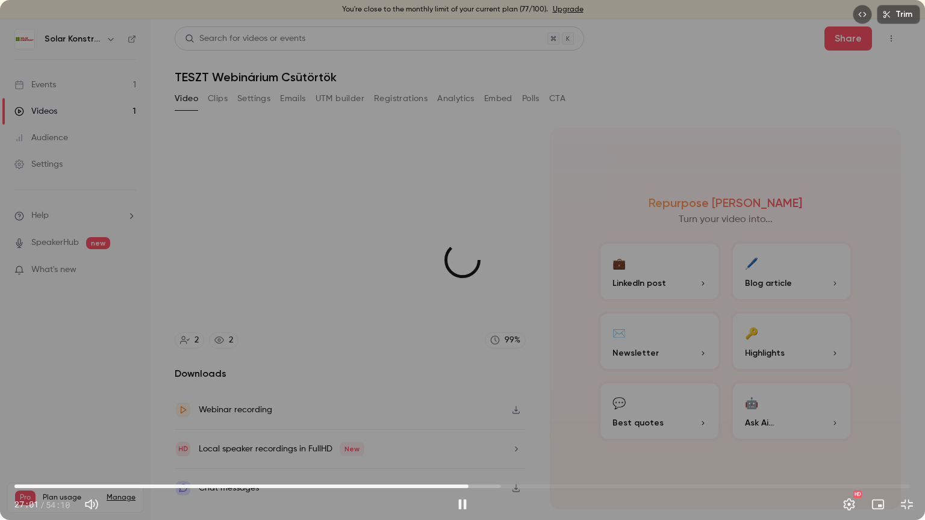
click at [468, 418] on span "27:26" at bounding box center [462, 486] width 896 height 19
click at [481, 418] on span "28:12" at bounding box center [462, 486] width 896 height 19
click at [498, 418] on span "29:16" at bounding box center [462, 486] width 896 height 19
click at [496, 418] on span "29:07" at bounding box center [462, 486] width 896 height 19
click at [457, 418] on button "Pause" at bounding box center [462, 504] width 24 height 24
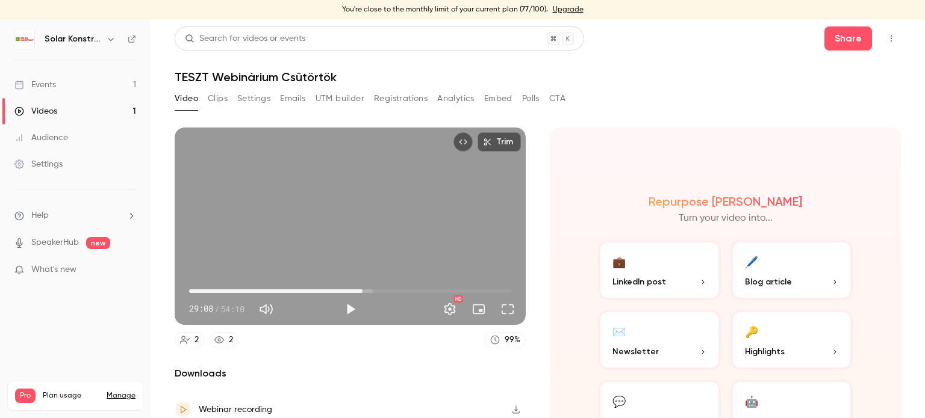
click at [337, 290] on span "29:08" at bounding box center [350, 291] width 322 height 19
click at [329, 287] on span "23:55" at bounding box center [350, 291] width 322 height 19
click at [323, 290] on span "22:54" at bounding box center [325, 292] width 4 height 4
click at [316, 287] on span "22:54" at bounding box center [350, 291] width 322 height 19
click at [316, 290] on span "21:40" at bounding box center [318, 292] width 4 height 4
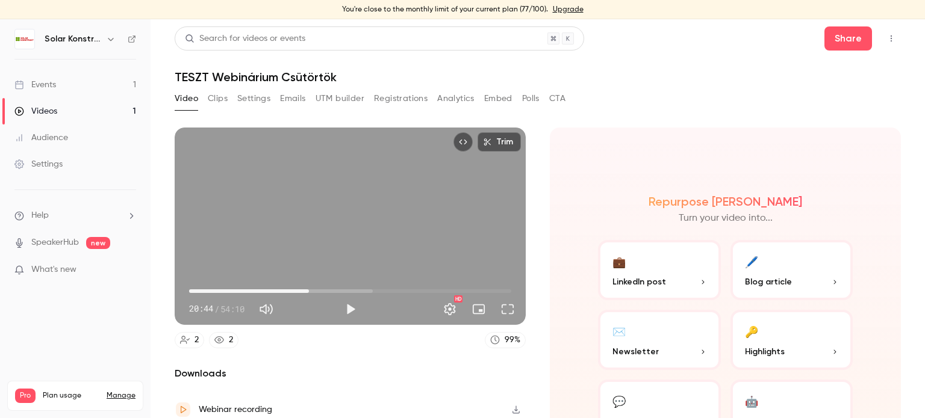
click at [307, 290] on span "20:07" at bounding box center [309, 292] width 4 height 4
click at [340, 285] on span "25:40" at bounding box center [350, 291] width 322 height 19
click at [361, 290] on span "29:16" at bounding box center [350, 291] width 322 height 19
click at [371, 289] on span "29:16" at bounding box center [350, 291] width 322 height 19
click at [376, 290] on span "31:50" at bounding box center [378, 292] width 4 height 4
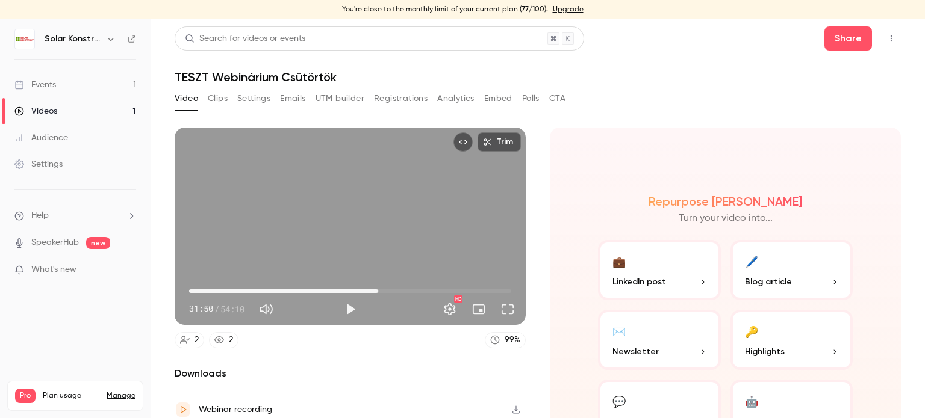
click at [379, 290] on span "31:50" at bounding box center [378, 292] width 4 height 4
click at [385, 287] on span "32:21" at bounding box center [350, 291] width 322 height 19
click at [390, 290] on span "33:28" at bounding box center [388, 292] width 4 height 4
click at [395, 290] on span "34:24" at bounding box center [394, 292] width 4 height 4
click at [352, 287] on span "35:07" at bounding box center [350, 291] width 322 height 19
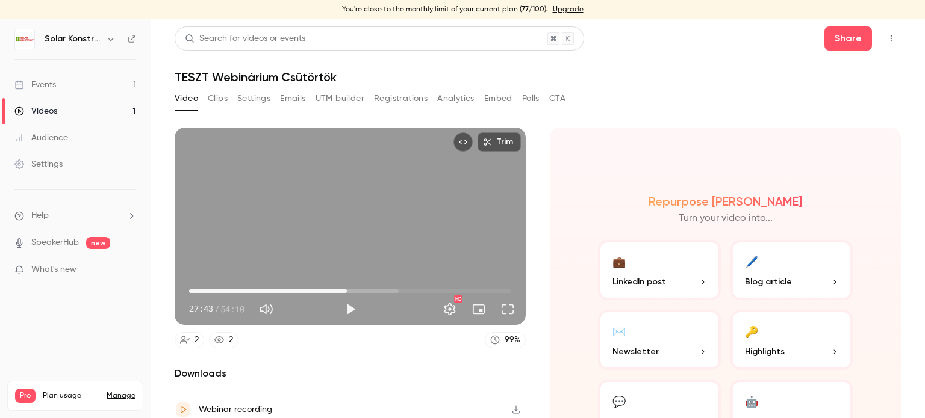
click at [344, 287] on span "26:29" at bounding box center [350, 291] width 322 height 19
click at [341, 290] on span "25:46" at bounding box center [343, 292] width 4 height 4
click at [344, 309] on button "Play" at bounding box center [350, 309] width 24 height 24
click at [499, 308] on button "Full screen" at bounding box center [507, 309] width 24 height 24
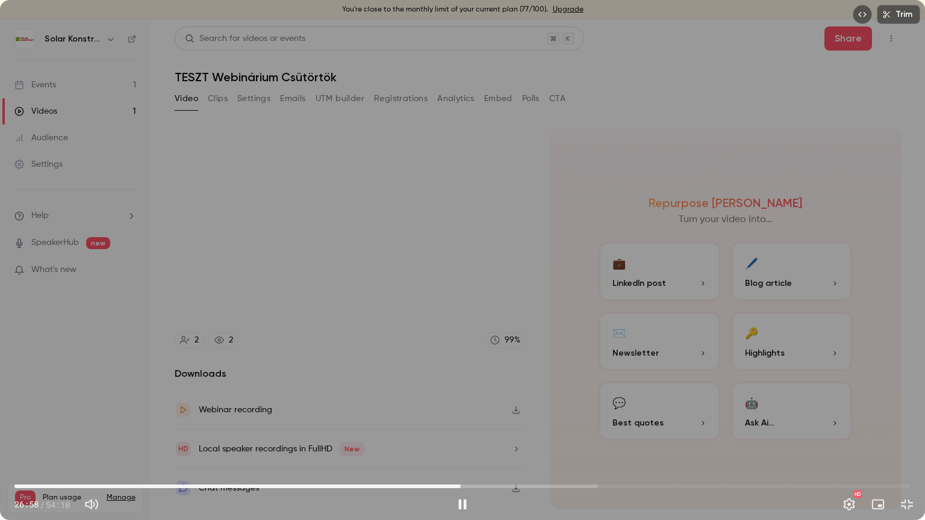
click at [453, 418] on span "26:58" at bounding box center [462, 486] width 896 height 19
click at [462, 418] on span "26:30" at bounding box center [462, 486] width 896 height 19
click at [457, 418] on span "26:45" at bounding box center [457, 487] width 4 height 4
click at [453, 418] on span "26:32" at bounding box center [454, 487] width 4 height 4
click at [464, 418] on button "Pause" at bounding box center [462, 504] width 24 height 24
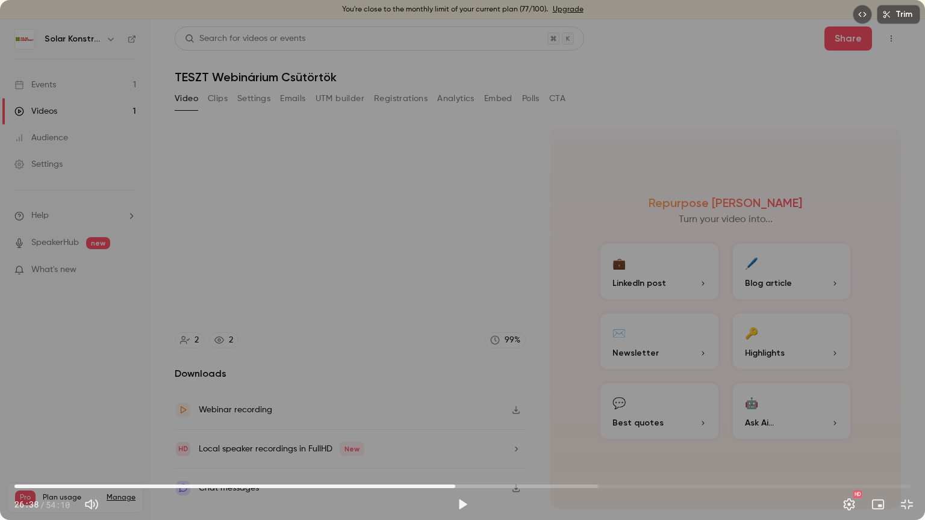
click at [455, 418] on span "26:38" at bounding box center [455, 487] width 4 height 4
click at [458, 418] on button "Play" at bounding box center [462, 504] width 24 height 24
click at [462, 418] on button "Pause" at bounding box center [462, 504] width 24 height 24
type input "******"
